Goal: Task Accomplishment & Management: Manage account settings

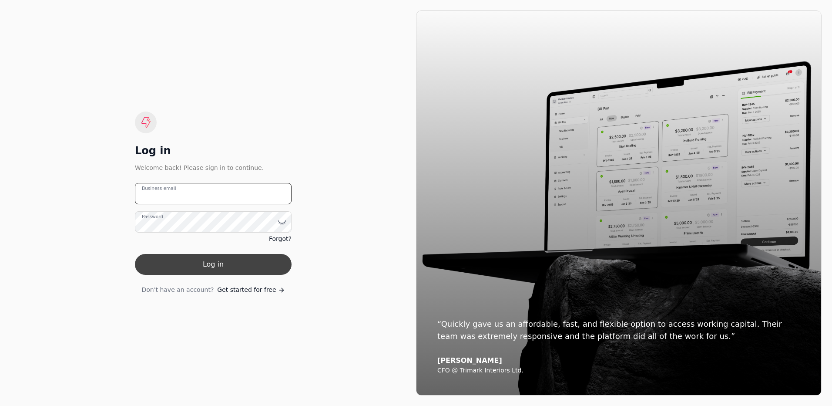
type email "[EMAIL_ADDRESS][DOMAIN_NAME]"
click at [234, 267] on button "Log in" at bounding box center [213, 264] width 157 height 21
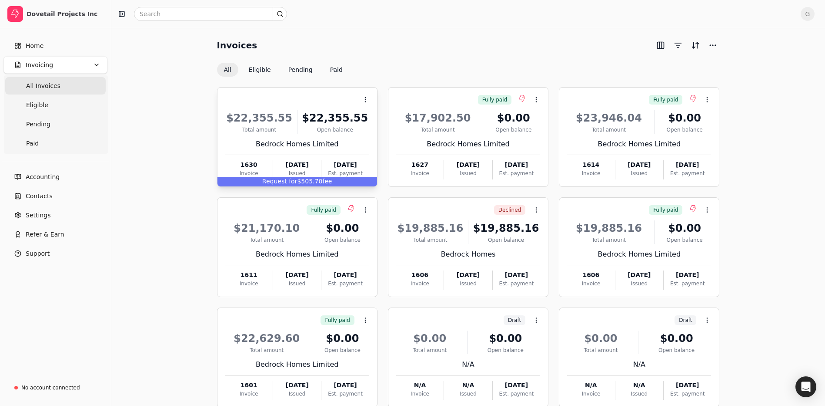
click at [292, 181] on span "Request for" at bounding box center [279, 181] width 35 height 7
drag, startPoint x: 292, startPoint y: 181, endPoint x: 201, endPoint y: 182, distance: 90.5
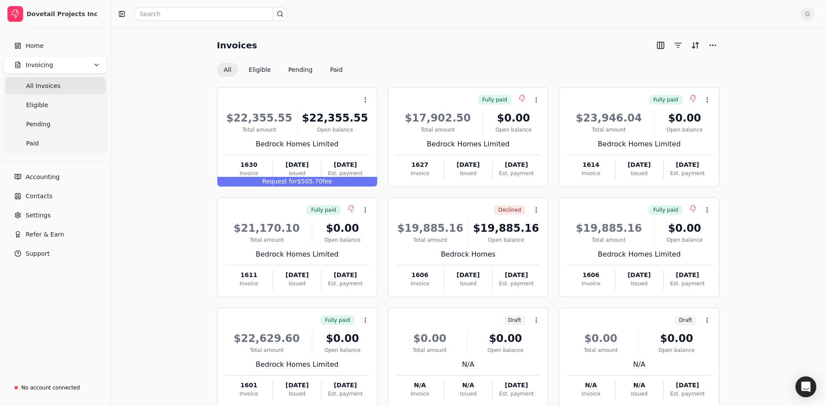
click at [201, 182] on div "Invoices All Eligible Pending Paid Context Menu Button $22,355.55 Total amount …" at bounding box center [468, 241] width 693 height 407
click at [265, 179] on div "Request for $505.70 fee" at bounding box center [298, 182] width 160 height 10
click at [386, 121] on span "Open" at bounding box center [379, 121] width 16 height 9
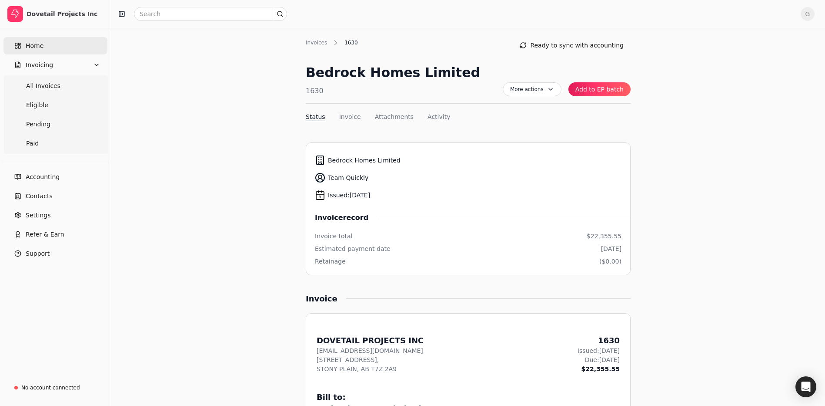
click at [42, 48] on link "Home" at bounding box center [55, 45] width 104 height 17
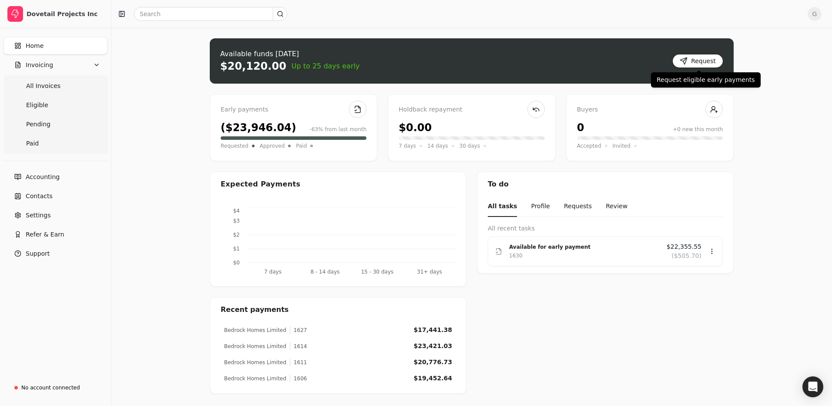
click at [704, 61] on button "Request" at bounding box center [697, 61] width 51 height 14
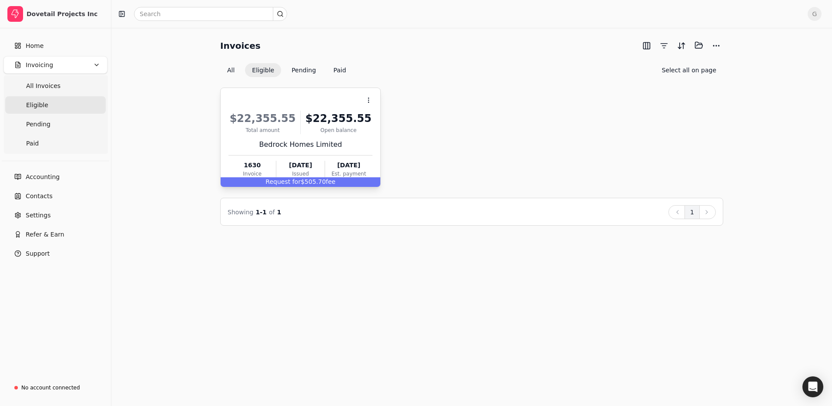
click at [251, 179] on div "Request for $505.70 fee" at bounding box center [301, 182] width 160 height 10
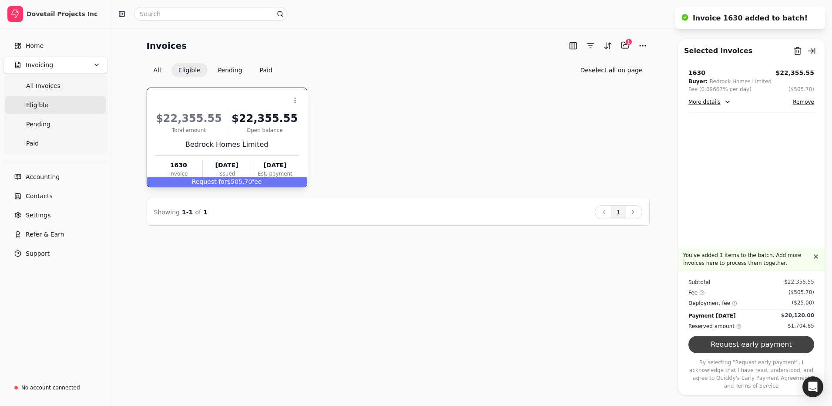
click at [728, 348] on button "Request early payment" at bounding box center [751, 343] width 126 height 17
